Goal: Information Seeking & Learning: Learn about a topic

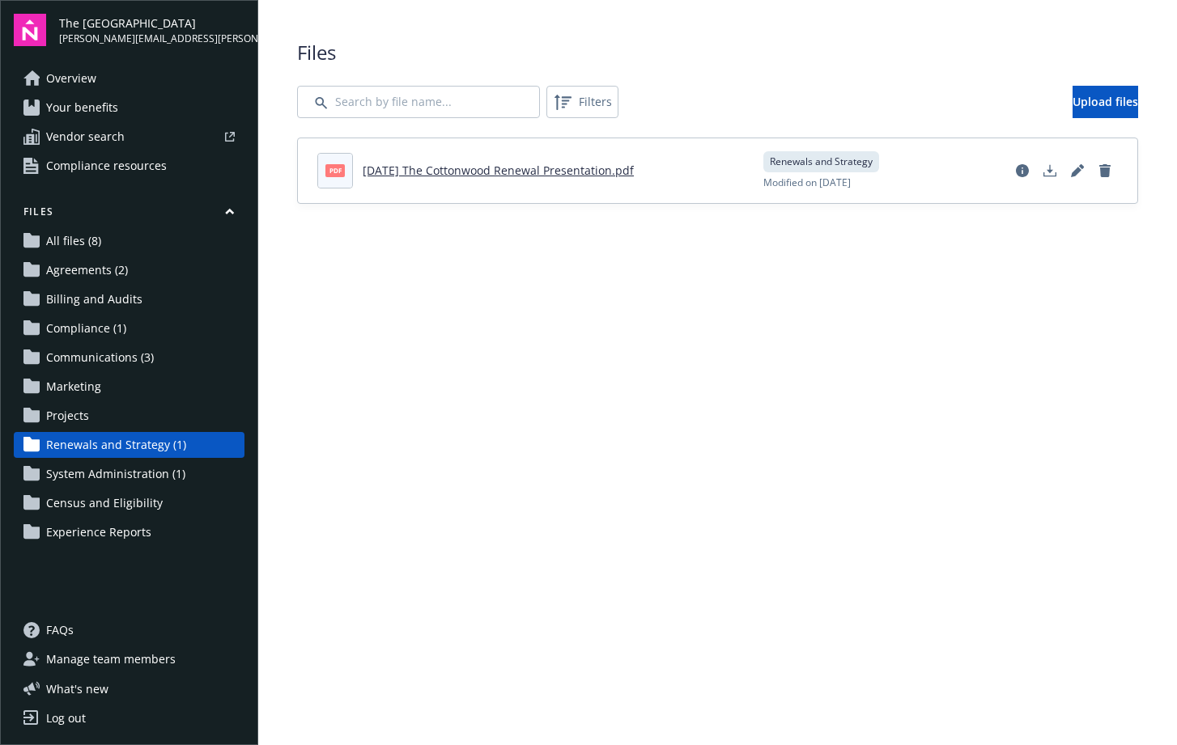
click at [81, 266] on span "Agreements (2)" at bounding box center [87, 270] width 82 height 26
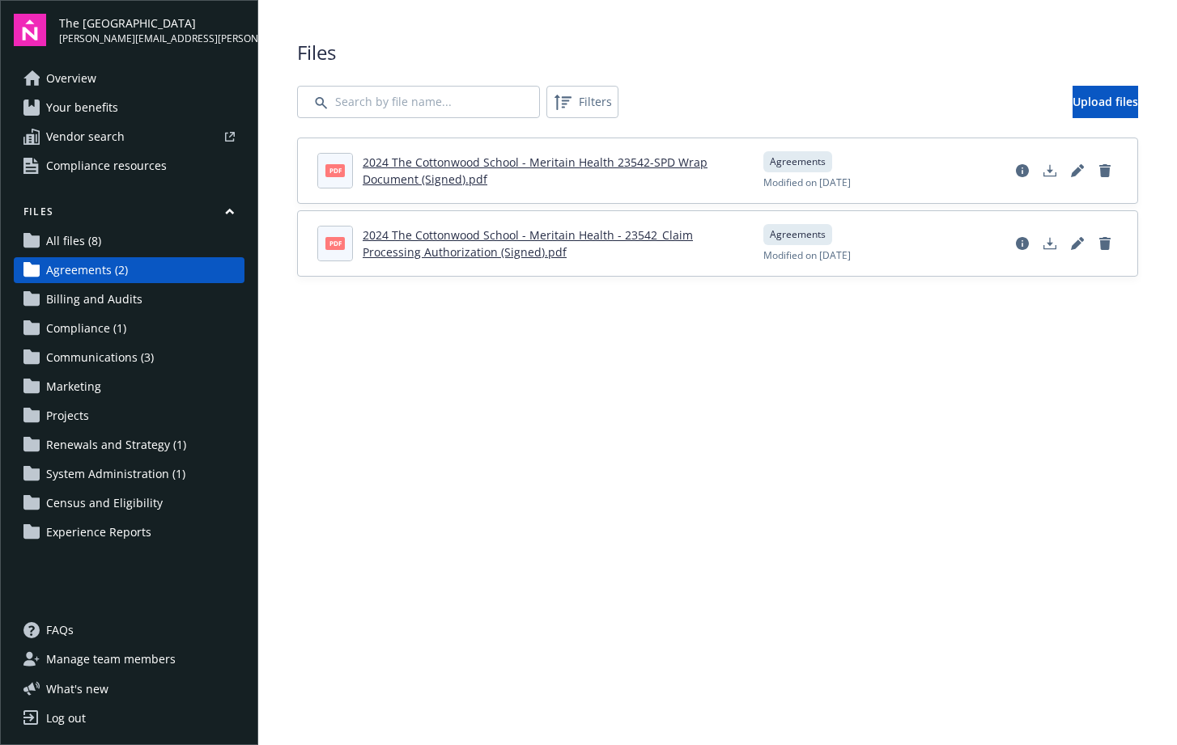
click at [85, 246] on span "All files (8)" at bounding box center [73, 241] width 55 height 26
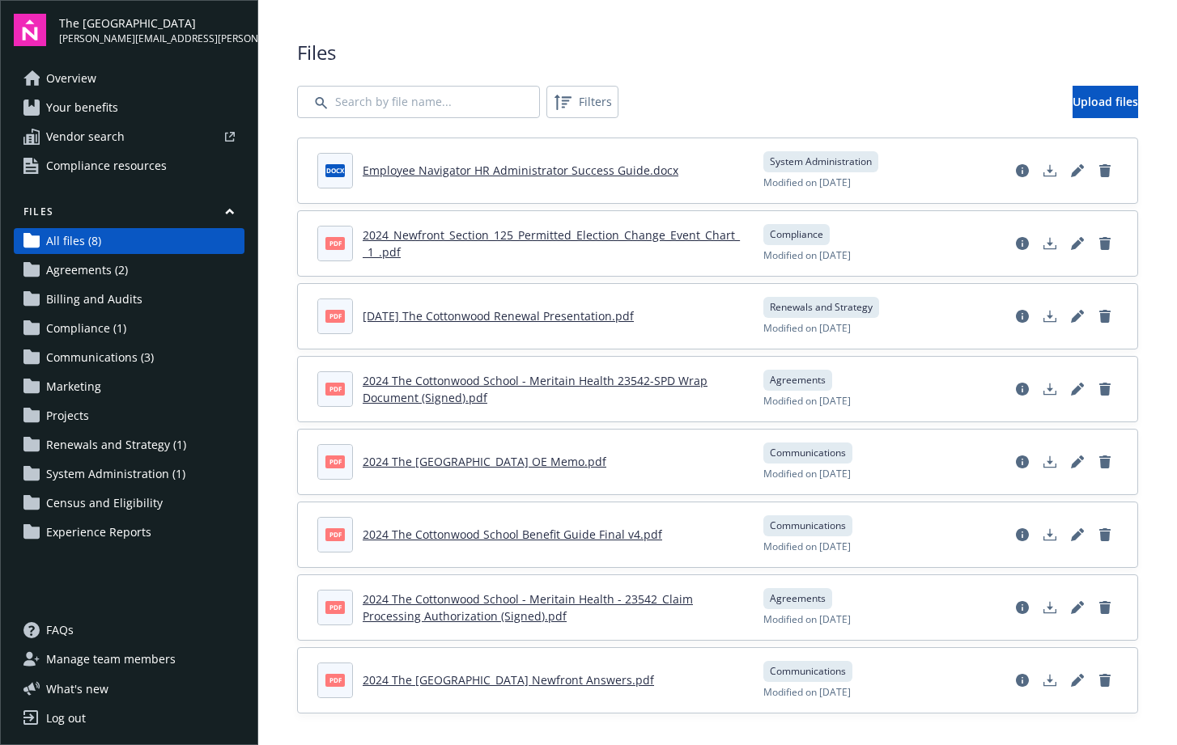
click at [516, 460] on link "2024 The [GEOGRAPHIC_DATA] OE Memo.pdf" at bounding box center [485, 461] width 244 height 15
click at [76, 100] on span "Your benefits" at bounding box center [82, 108] width 72 height 26
